Goal: Task Accomplishment & Management: Complete application form

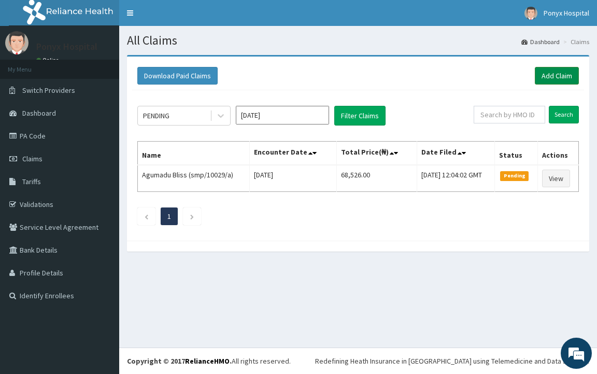
click at [553, 69] on link "Add Claim" at bounding box center [557, 76] width 44 height 18
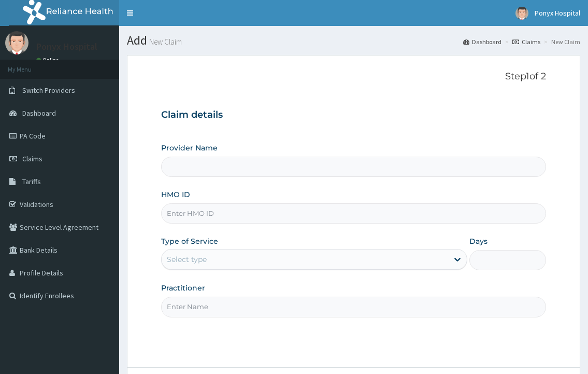
type input "Ponyx Hospital"
click at [184, 216] on input "HMO ID" at bounding box center [353, 213] width 384 height 20
type input "poe/10021/a"
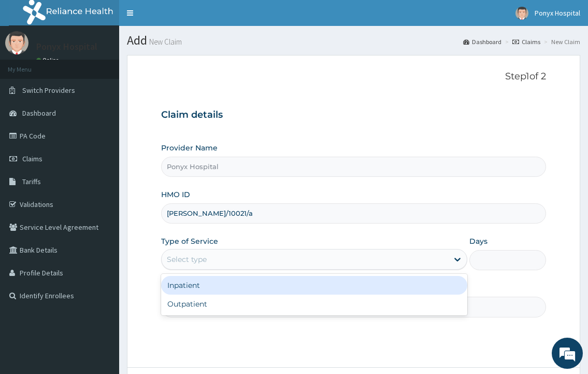
drag, startPoint x: 187, startPoint y: 252, endPoint x: 191, endPoint y: 289, distance: 37.1
click at [187, 252] on div "Select type" at bounding box center [305, 259] width 286 height 17
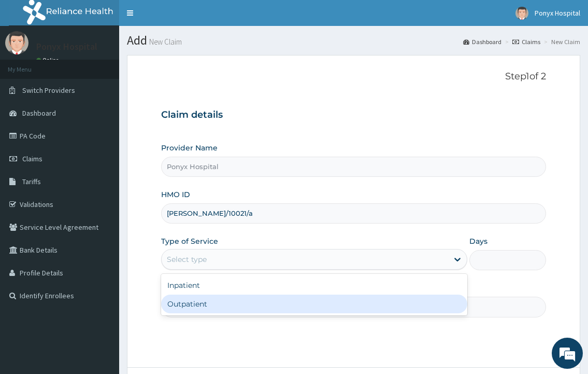
click at [193, 307] on div "Outpatient" at bounding box center [314, 303] width 306 height 19
type input "1"
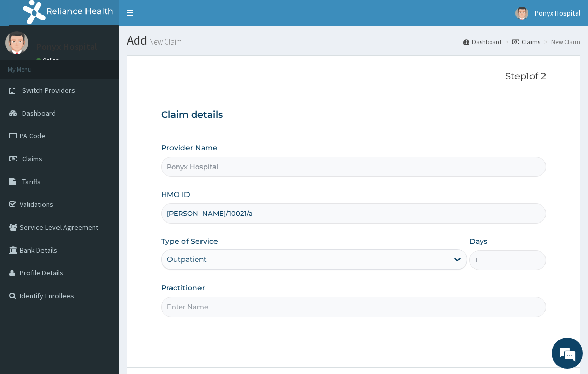
click at [193, 307] on input "Practitioner" at bounding box center [353, 306] width 384 height 20
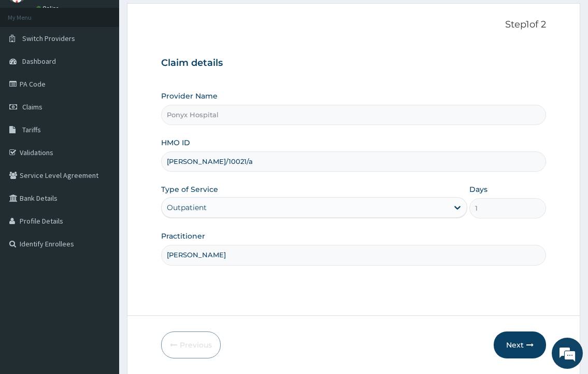
scroll to position [87, 0]
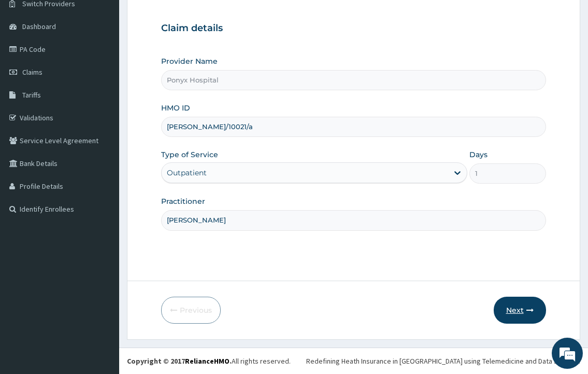
type input "Dr. Ezechukwu"
click at [516, 310] on button "Next" at bounding box center [520, 309] width 52 height 27
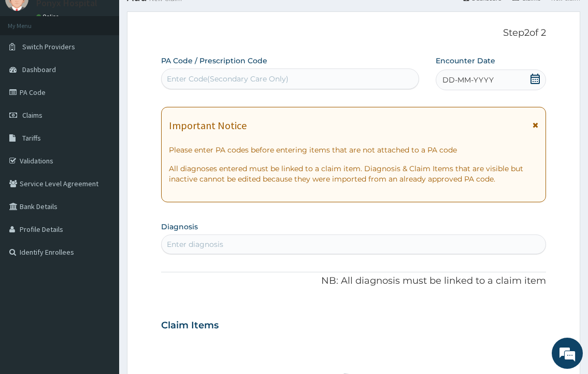
scroll to position [0, 0]
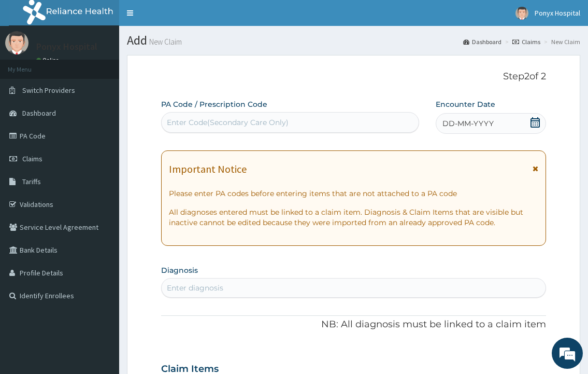
click at [230, 126] on div "Enter Code(Secondary Care Only)" at bounding box center [228, 122] width 122 height 10
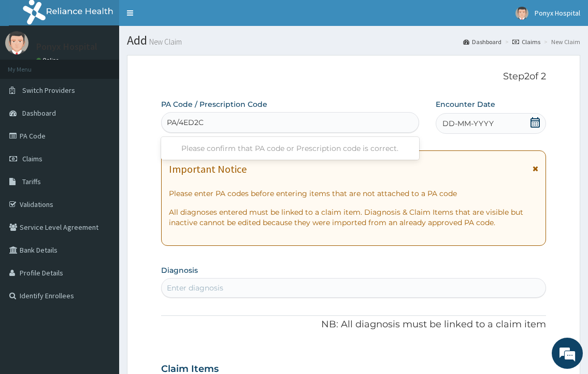
type input "PA/4ED2C1"
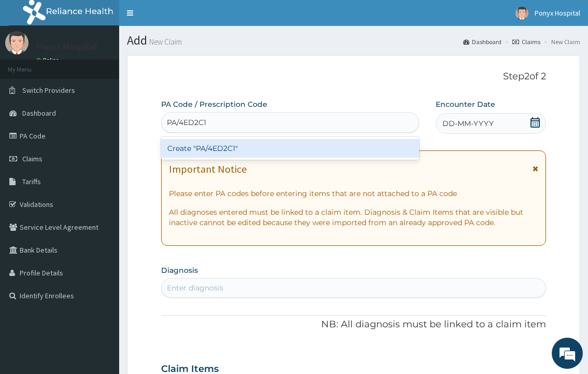
click at [221, 146] on div "Create "PA/4ED2C1"" at bounding box center [290, 148] width 258 height 19
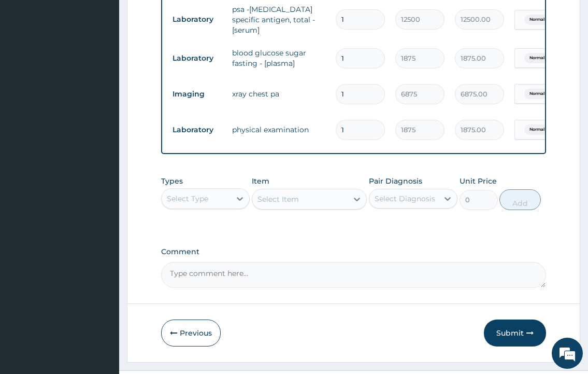
scroll to position [512, 0]
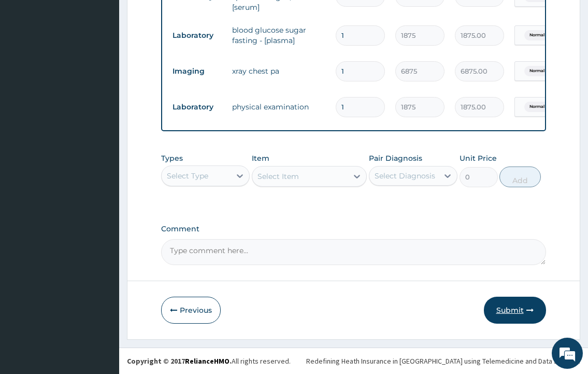
click at [502, 308] on button "Submit" at bounding box center [515, 309] width 62 height 27
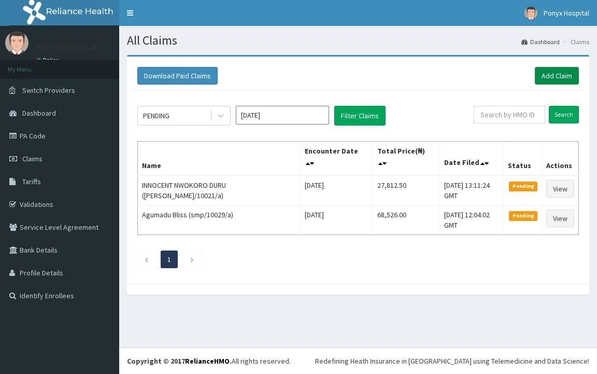
click at [556, 71] on link "Add Claim" at bounding box center [557, 76] width 44 height 18
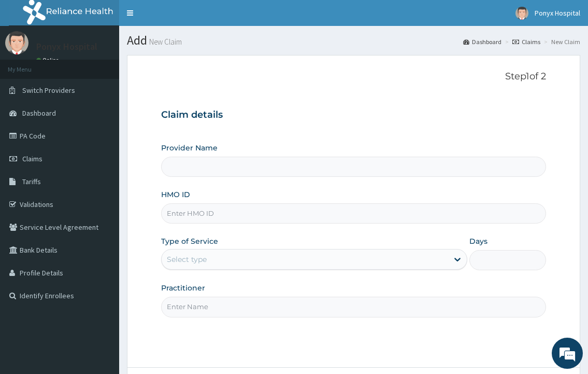
type input "Ponyx Hospital"
click at [186, 214] on input "HMO ID" at bounding box center [353, 213] width 384 height 20
type input "l"
type input "lgr/10053/a"
click at [291, 256] on div "Select type" at bounding box center [305, 259] width 286 height 17
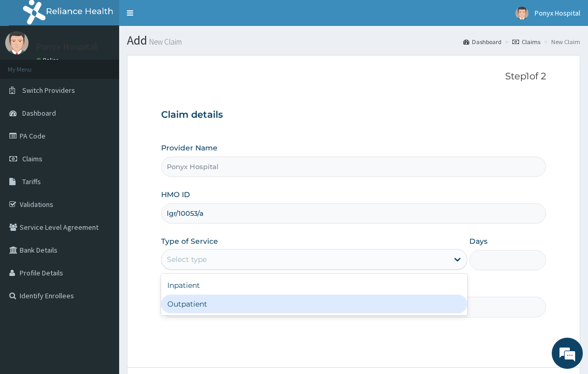
click at [210, 305] on div "Outpatient" at bounding box center [314, 303] width 306 height 19
type input "1"
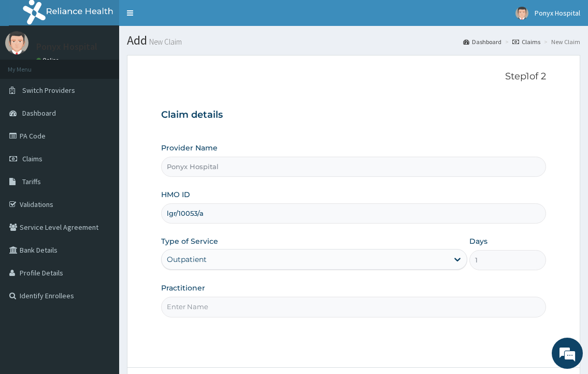
click at [210, 304] on input "Practitioner" at bounding box center [353, 306] width 384 height 20
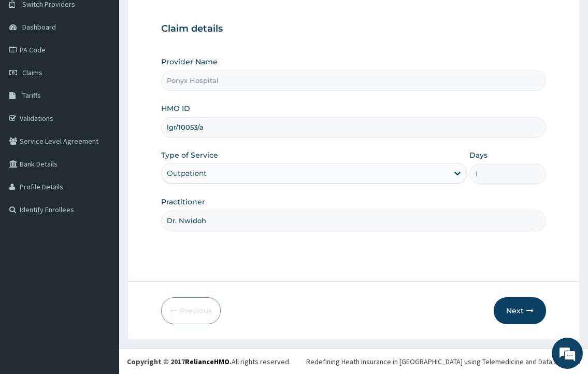
scroll to position [87, 0]
type input "Dr. Nwidoh"
click at [527, 313] on icon "button" at bounding box center [529, 309] width 7 height 7
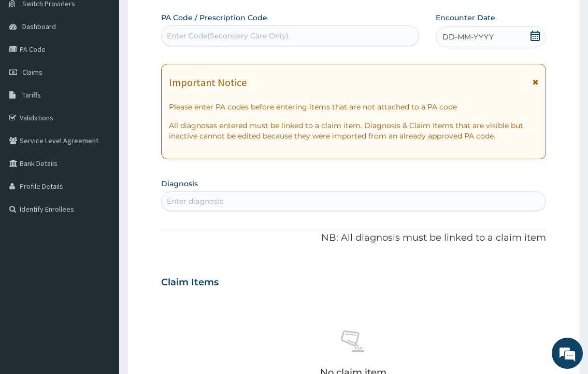
click at [173, 22] on label "PA Code / Prescription Code" at bounding box center [214, 17] width 106 height 10
click at [173, 35] on div "Enter Code(Secondary Care Only)" at bounding box center [228, 36] width 122 height 10
type input "PA/3A0A23"
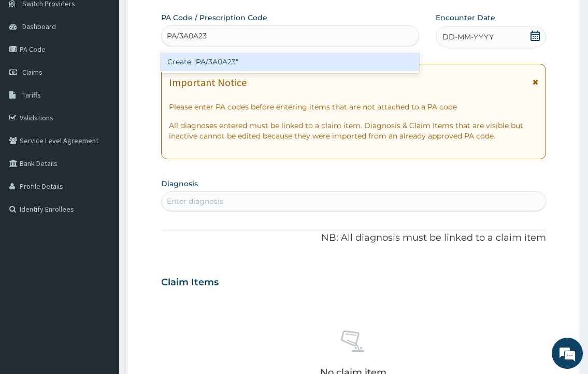
click at [185, 64] on div "Create "PA/3A0A23"" at bounding box center [290, 61] width 258 height 19
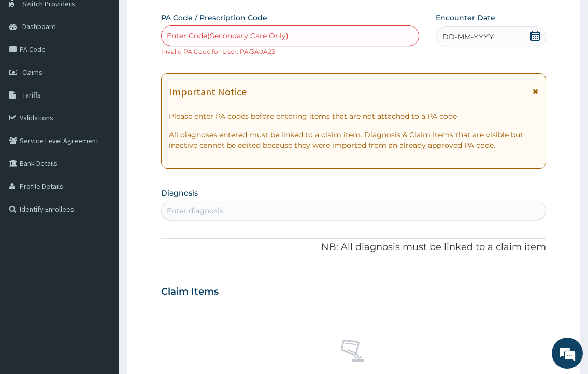
scroll to position [0, 0]
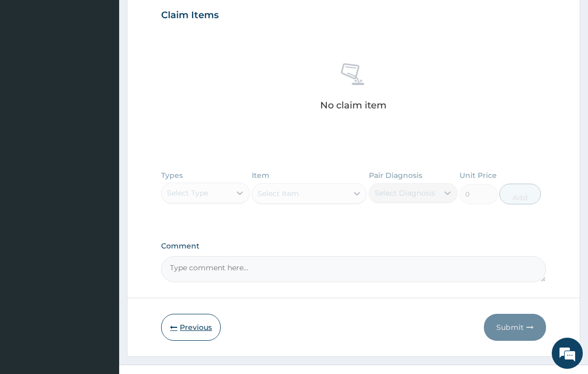
click at [184, 323] on button "Previous" at bounding box center [191, 327] width 60 height 27
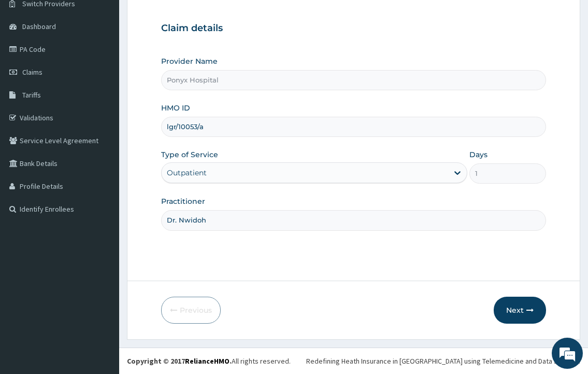
click at [218, 128] on input "lgr/10053/a" at bounding box center [353, 127] width 384 height 20
type input "l"
type input "poe/10002/a"
click at [523, 307] on button "Next" at bounding box center [520, 309] width 52 height 27
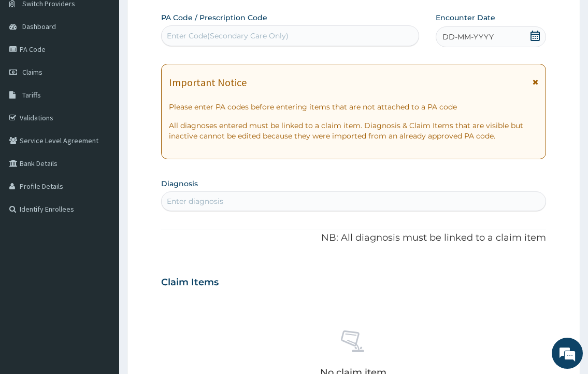
click at [188, 26] on div "Enter Code(Secondary Care Only)" at bounding box center [290, 35] width 258 height 21
type input "PA/3A0A23"
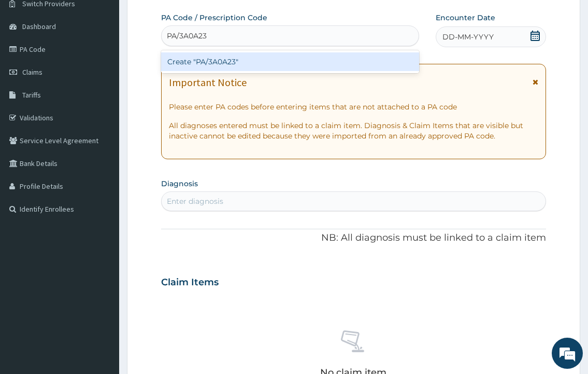
click at [206, 53] on div "Create "PA/3A0A23"" at bounding box center [290, 61] width 258 height 19
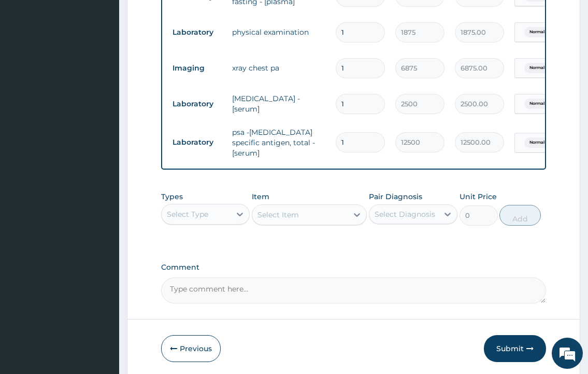
scroll to position [512, 0]
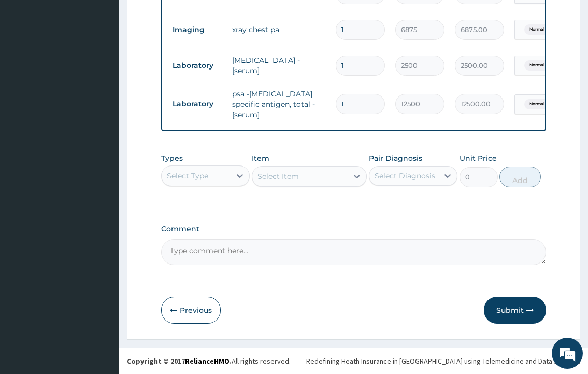
click at [475, 303] on div "Previous Submit" at bounding box center [353, 309] width 384 height 27
click at [508, 308] on button "Submit" at bounding box center [515, 309] width 62 height 27
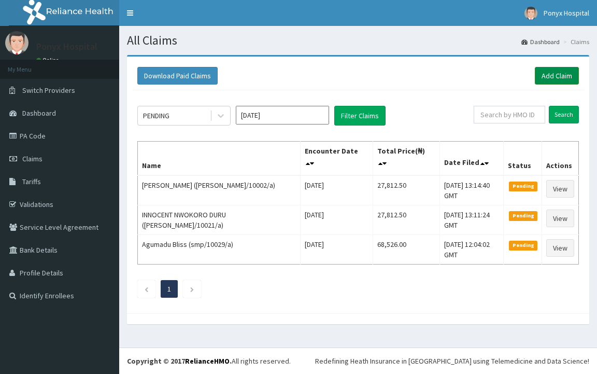
click at [553, 79] on link "Add Claim" at bounding box center [557, 76] width 44 height 18
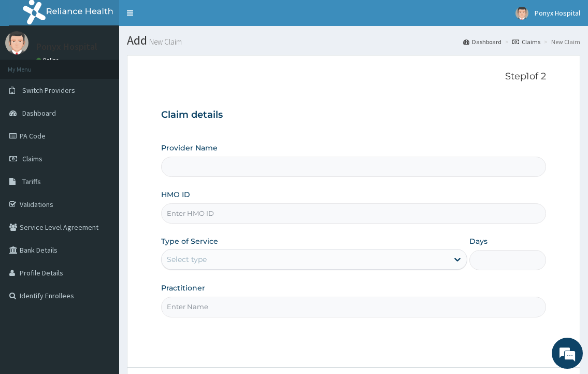
type input "Ponyx Hospital"
click at [225, 217] on input "HMO ID" at bounding box center [353, 213] width 384 height 20
type input "LGR/10042/A"
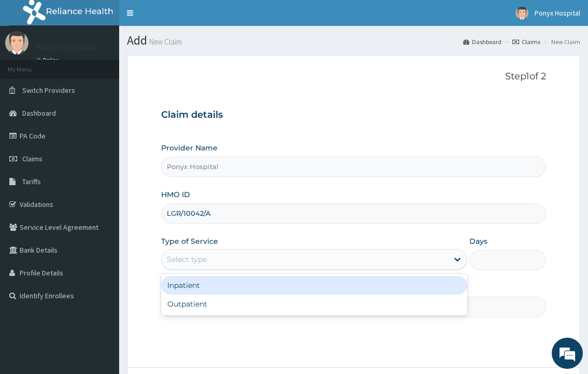
click at [210, 265] on div "Select type" at bounding box center [305, 259] width 286 height 17
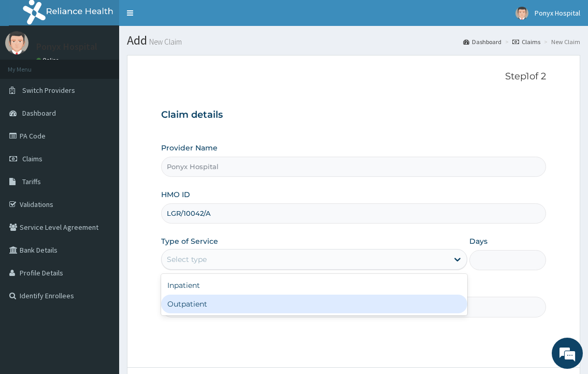
click at [177, 311] on div "Outpatient" at bounding box center [314, 303] width 306 height 19
type input "1"
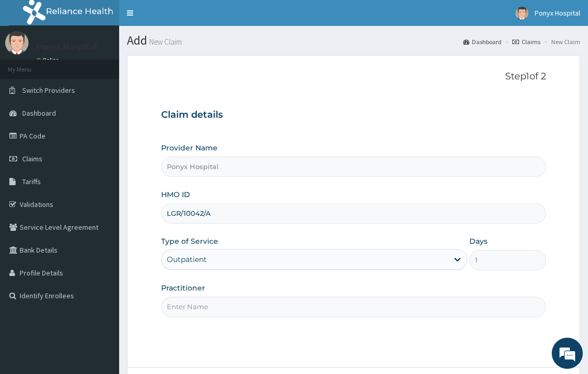
click at [216, 306] on input "Practitioner" at bounding box center [353, 306] width 384 height 20
type input "d"
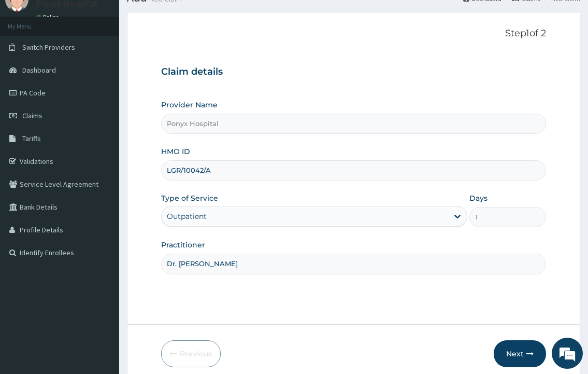
scroll to position [87, 0]
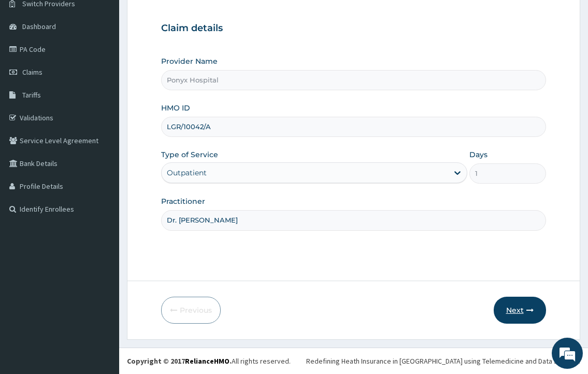
type input "Dr. Sandra"
click at [514, 309] on button "Next" at bounding box center [520, 309] width 52 height 27
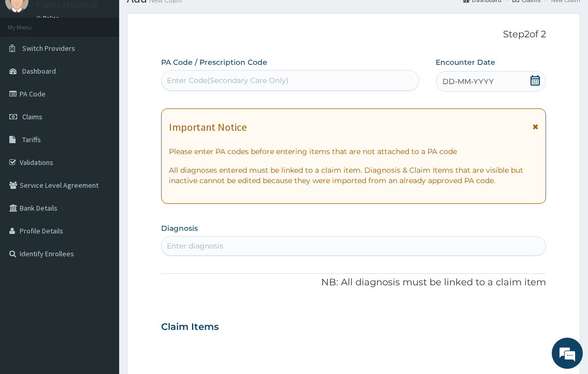
scroll to position [0, 0]
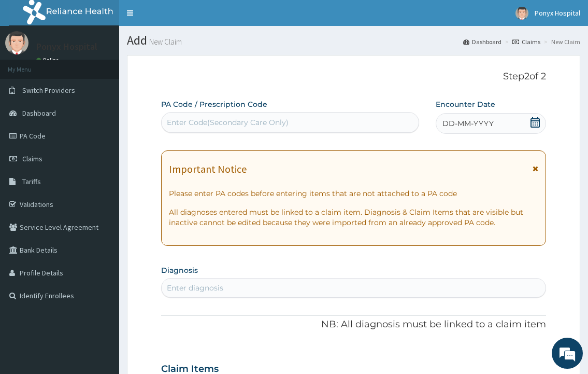
click at [225, 125] on div "Enter Code(Secondary Care Only)" at bounding box center [228, 122] width 122 height 10
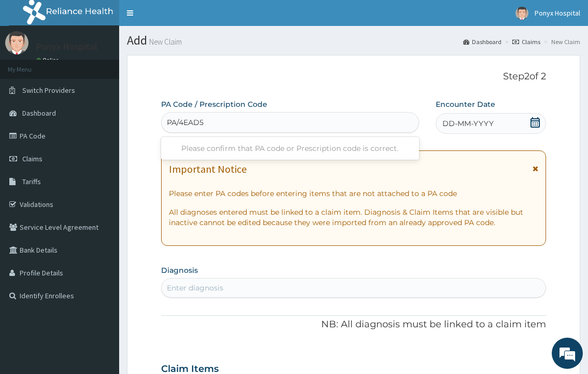
type input "PA/4EAD5F"
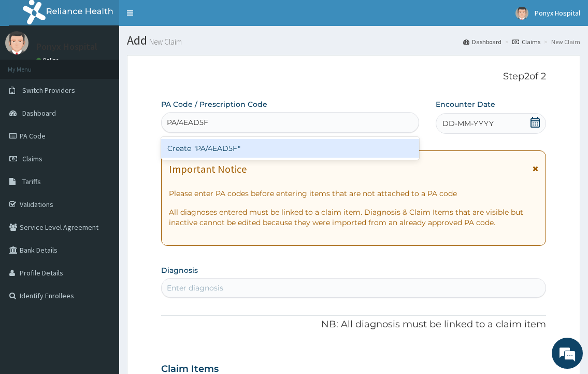
click at [288, 148] on div "Create "PA/4EAD5F"" at bounding box center [290, 148] width 258 height 19
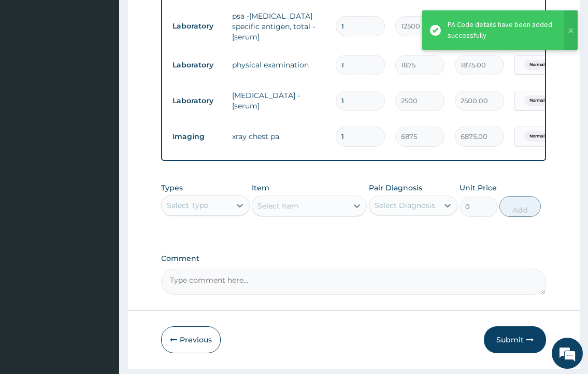
scroll to position [512, 0]
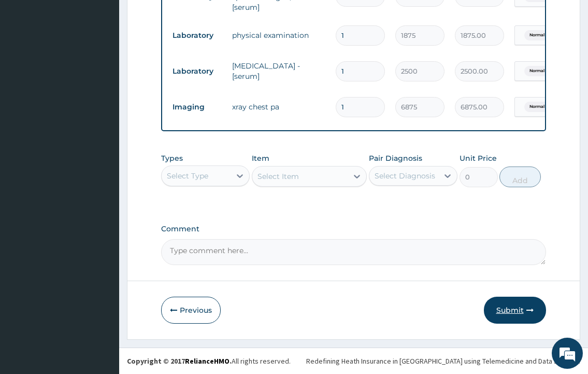
click at [509, 303] on button "Submit" at bounding box center [515, 309] width 62 height 27
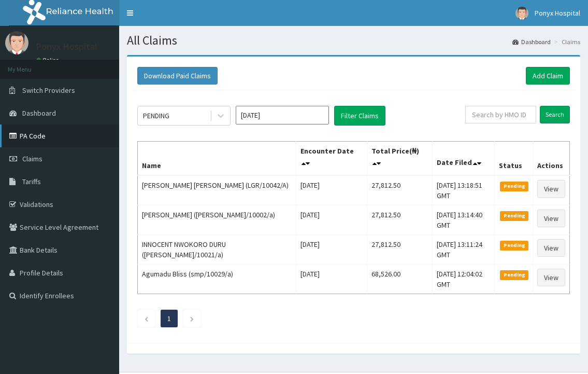
click at [21, 139] on link "PA Code" at bounding box center [59, 135] width 119 height 23
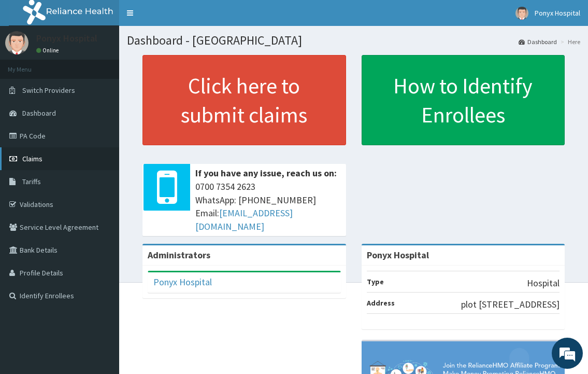
click at [36, 160] on span "Claims" at bounding box center [32, 158] width 20 height 9
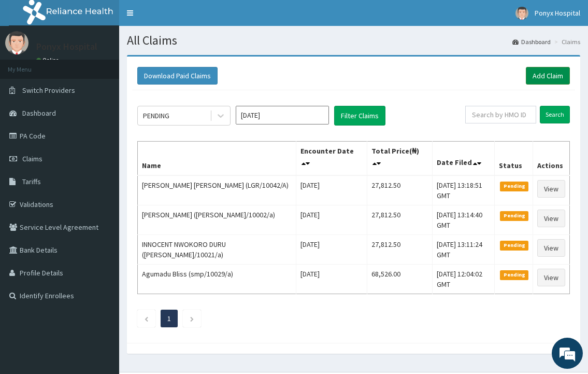
click at [540, 75] on link "Add Claim" at bounding box center [548, 76] width 44 height 18
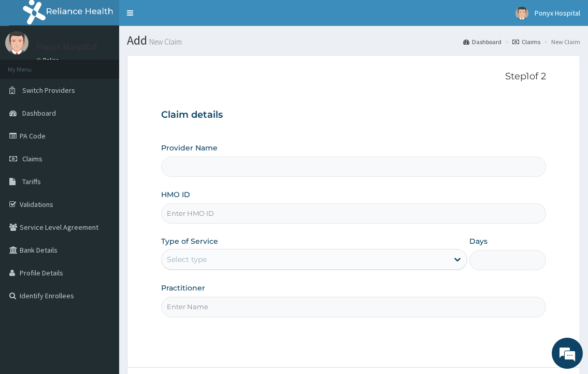
type input "Ponyx Hospital"
click at [207, 208] on input "HMO ID" at bounding box center [353, 213] width 384 height 20
type input "LGR/10053/A"
click at [382, 252] on div "Select type" at bounding box center [305, 259] width 286 height 17
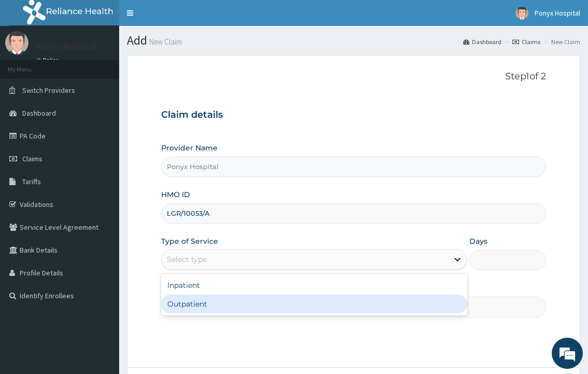
click at [308, 301] on div "Outpatient" at bounding box center [314, 303] width 306 height 19
type input "1"
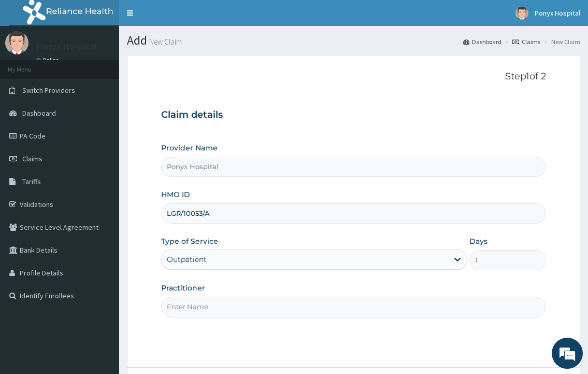
click at [308, 301] on input "Practitioner" at bounding box center [353, 306] width 384 height 20
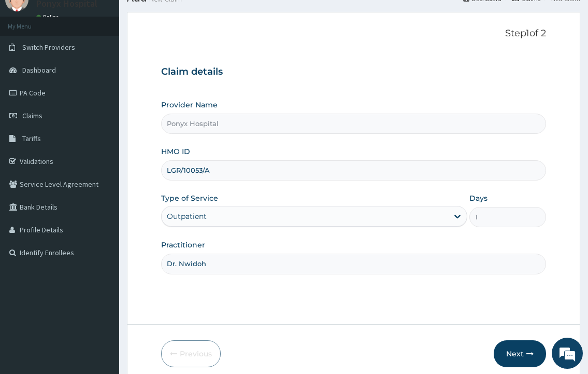
scroll to position [87, 0]
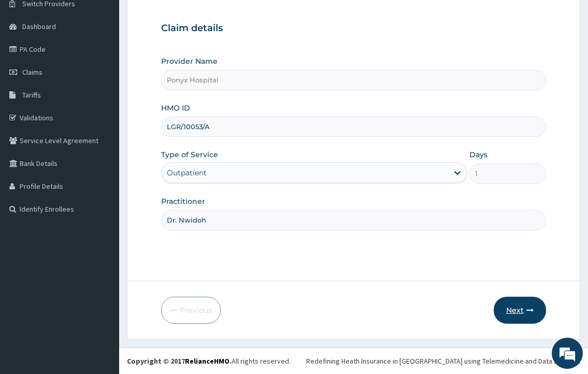
type input "Dr. Nwidoh"
click at [517, 307] on button "Next" at bounding box center [520, 309] width 52 height 27
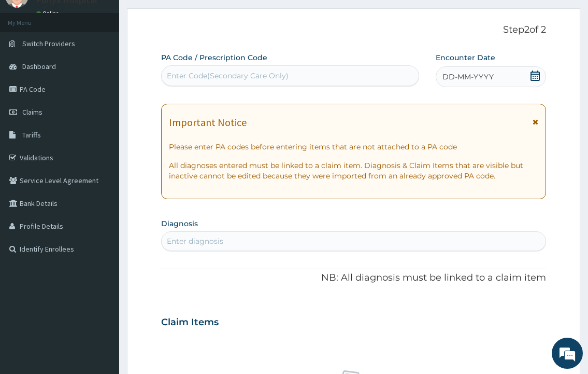
scroll to position [0, 0]
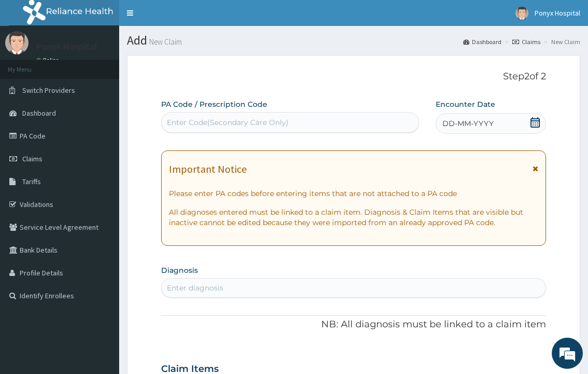
click at [249, 124] on div "Enter Code(Secondary Care Only)" at bounding box center [228, 122] width 122 height 10
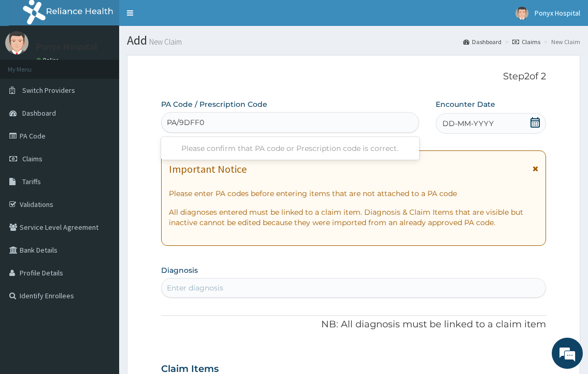
type input "PA/9DFF0A"
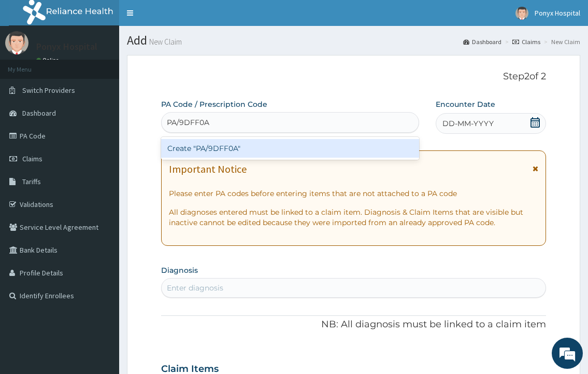
click at [258, 147] on div "Create "PA/9DFF0A"" at bounding box center [290, 148] width 258 height 19
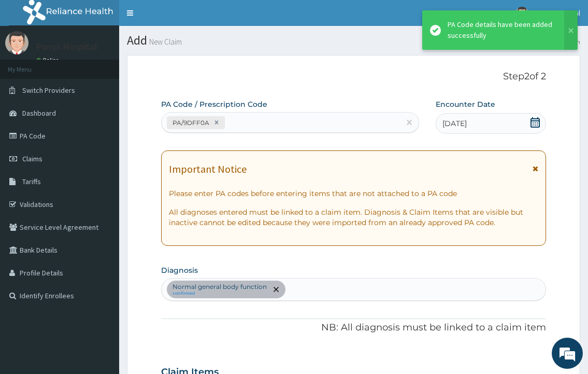
scroll to position [423, 0]
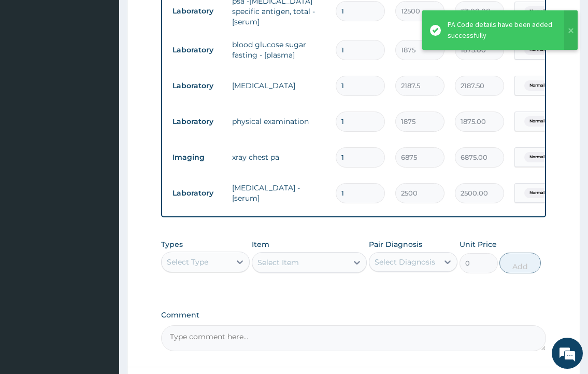
type input "0"
type input "0.00"
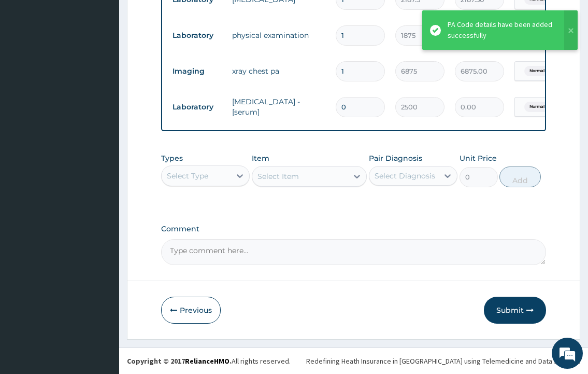
scroll to position [512, 0]
click at [503, 309] on button "Submit" at bounding box center [515, 309] width 62 height 27
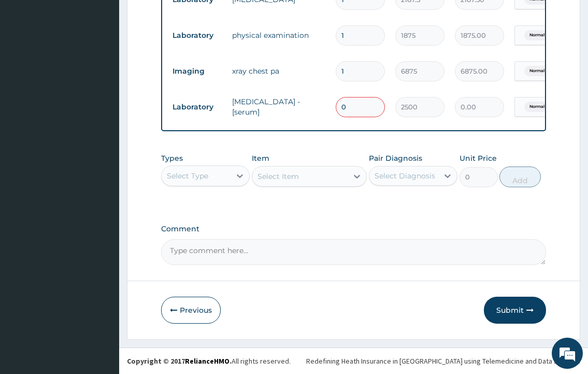
drag, startPoint x: 352, startPoint y: 97, endPoint x: 339, endPoint y: 97, distance: 12.4
click at [339, 97] on input "0" at bounding box center [360, 107] width 49 height 20
type input "1"
type input "2500.00"
type input "1"
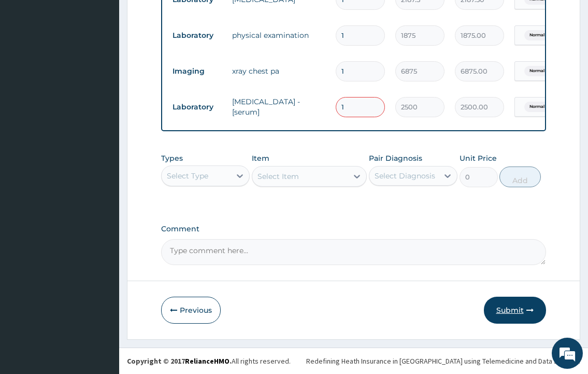
click at [516, 306] on button "Submit" at bounding box center [515, 309] width 62 height 27
